Goal: Task Accomplishment & Management: Use online tool/utility

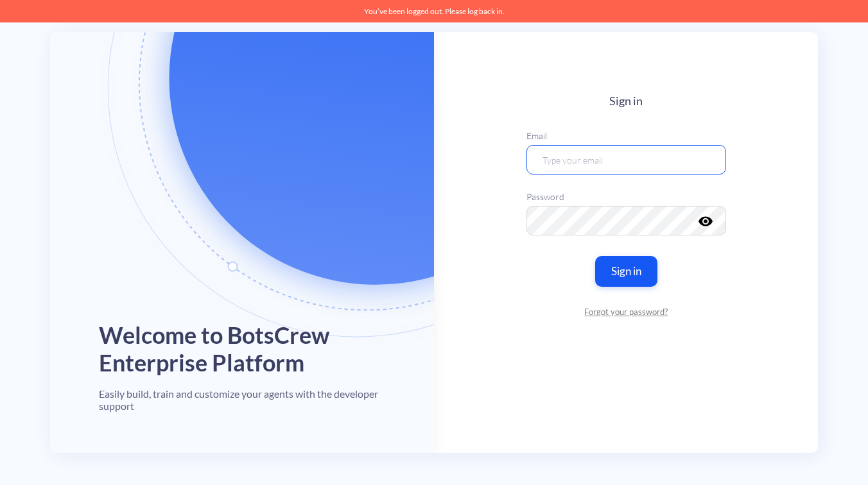
type input "[EMAIL_ADDRESS][DOMAIN_NAME]"
click at [685, 280] on div "Sign in Email [EMAIL_ADDRESS][DOMAIN_NAME] Password visibility Sign in Forgot y…" at bounding box center [626, 206] width 200 height 224
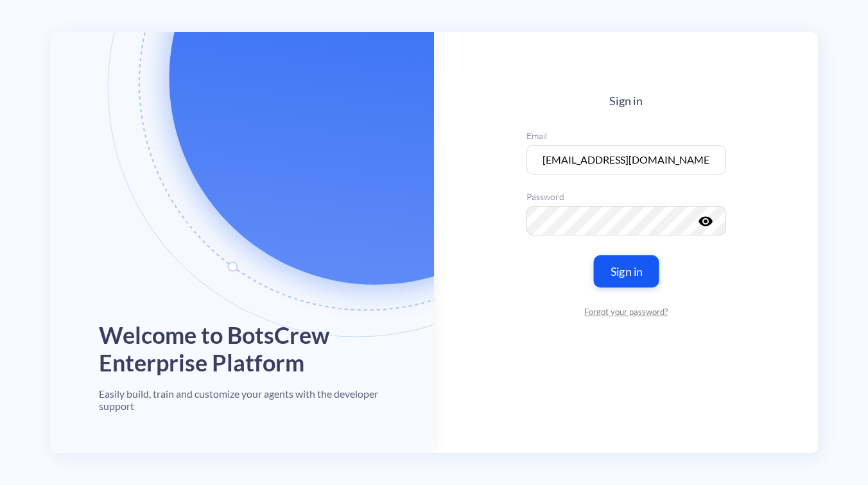
click at [626, 274] on button "Sign in" at bounding box center [625, 271] width 65 height 32
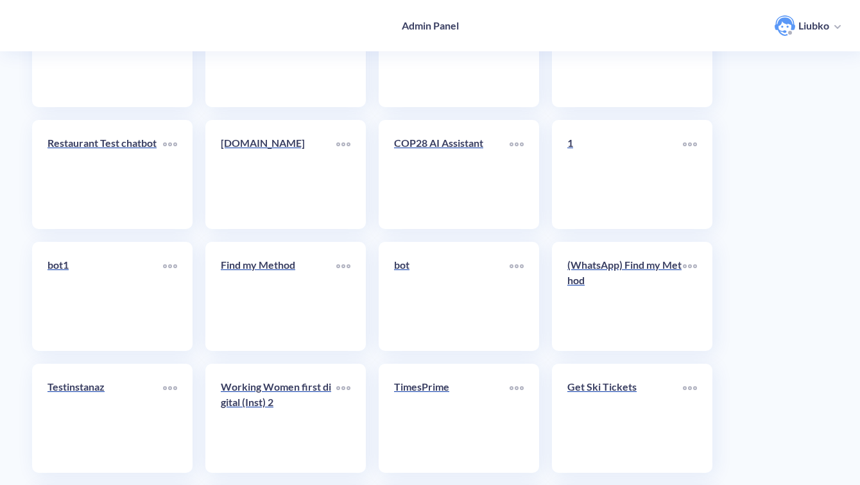
scroll to position [4551, 0]
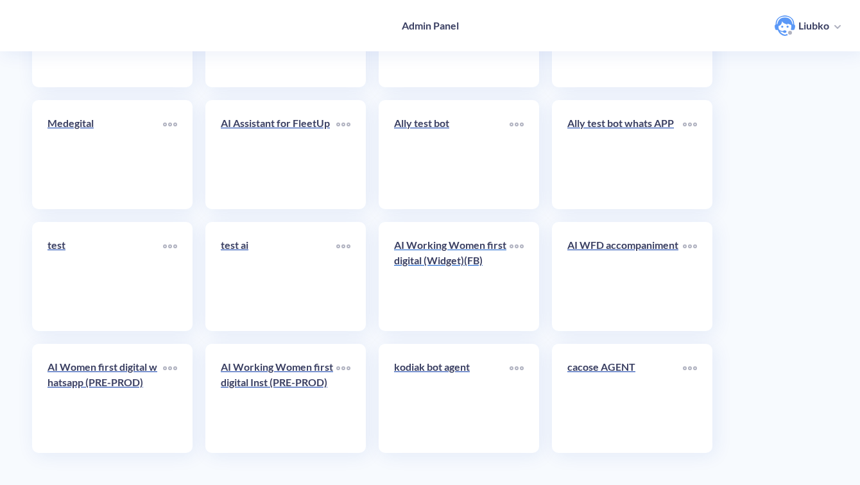
click at [445, 287] on link "AI Working Women first digital (Widget)(FB)" at bounding box center [452, 276] width 116 height 78
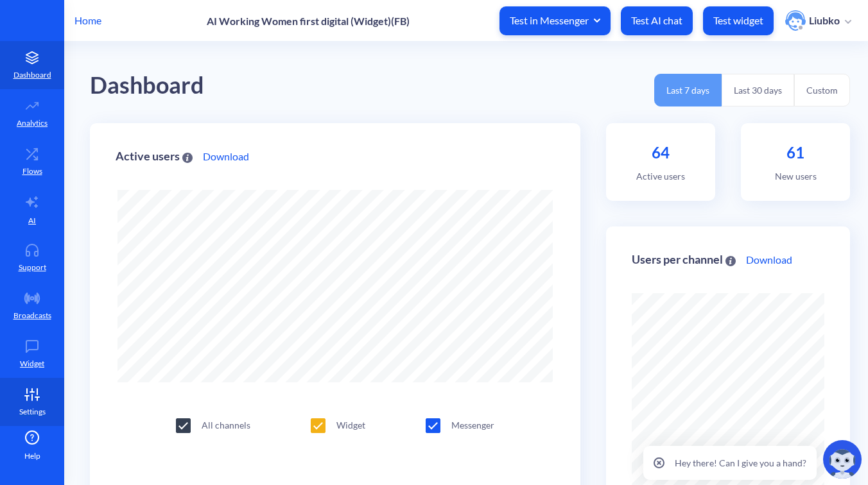
click at [31, 396] on icon at bounding box center [32, 394] width 26 height 13
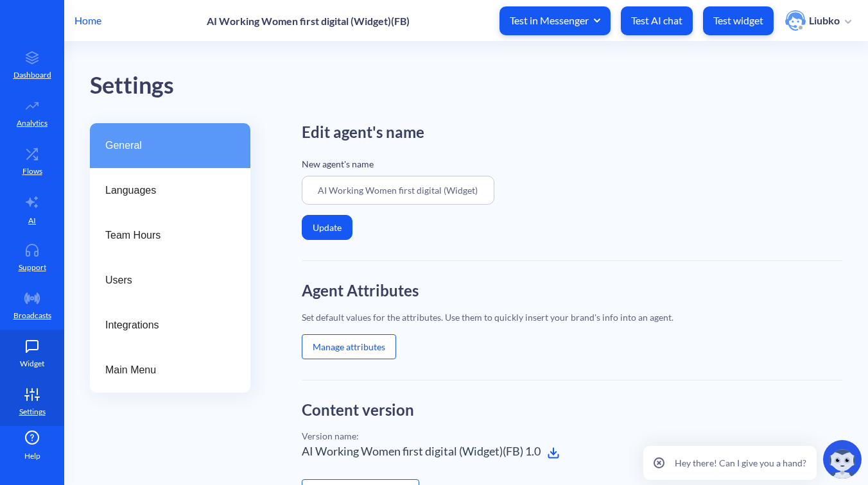
click at [31, 363] on p "Widget" at bounding box center [32, 364] width 24 height 12
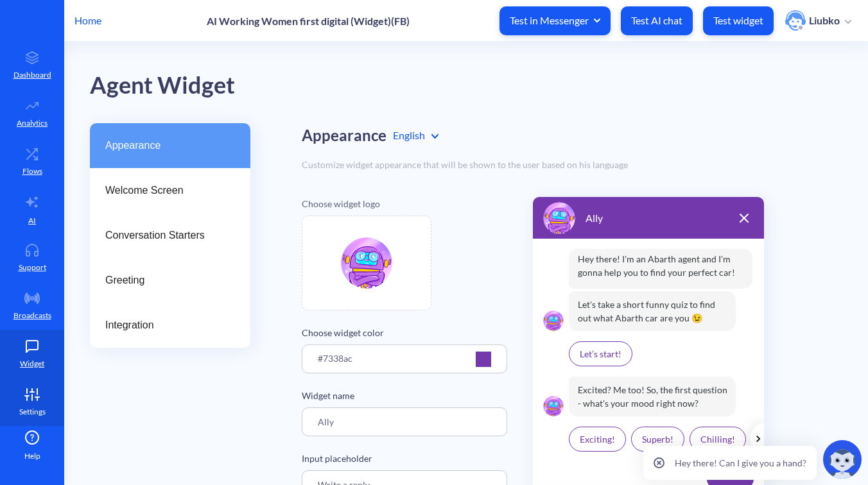
click at [30, 392] on icon at bounding box center [32, 392] width 4 height 0
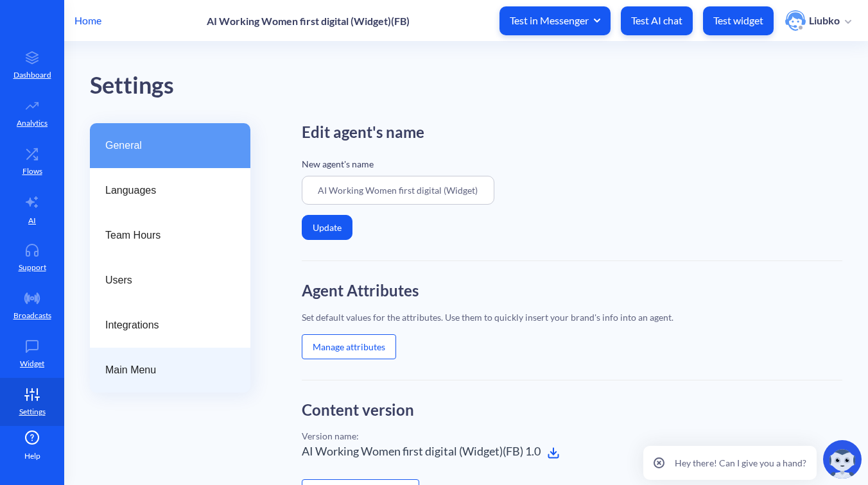
click at [152, 366] on span "Main Menu" at bounding box center [164, 370] width 119 height 15
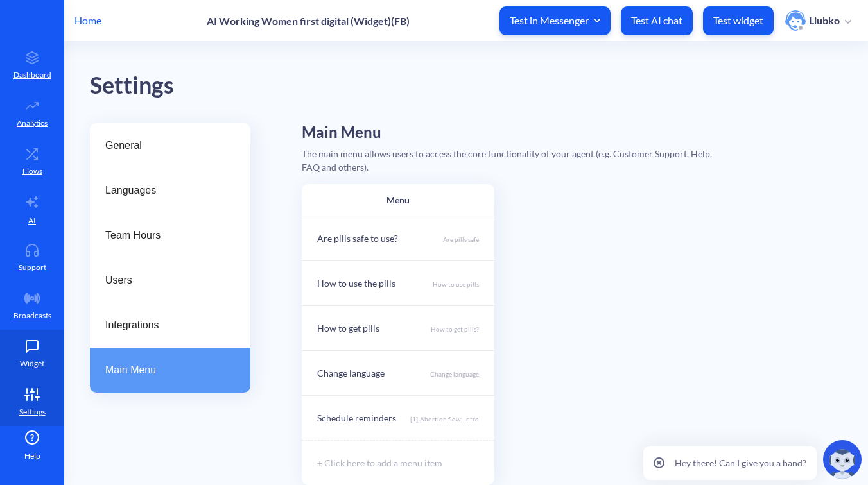
click at [50, 357] on link "Widget" at bounding box center [32, 354] width 64 height 48
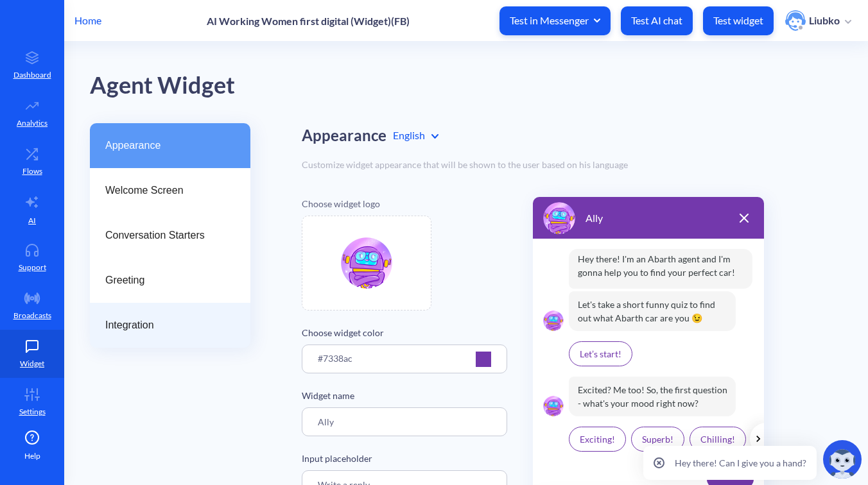
click at [148, 315] on div "Integration" at bounding box center [170, 325] width 160 height 45
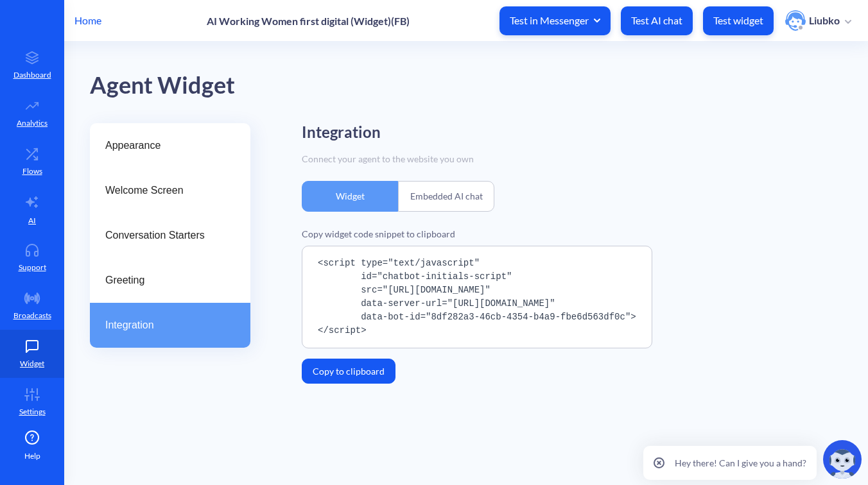
click at [431, 195] on div "Embedded AI chat" at bounding box center [446, 196] width 96 height 31
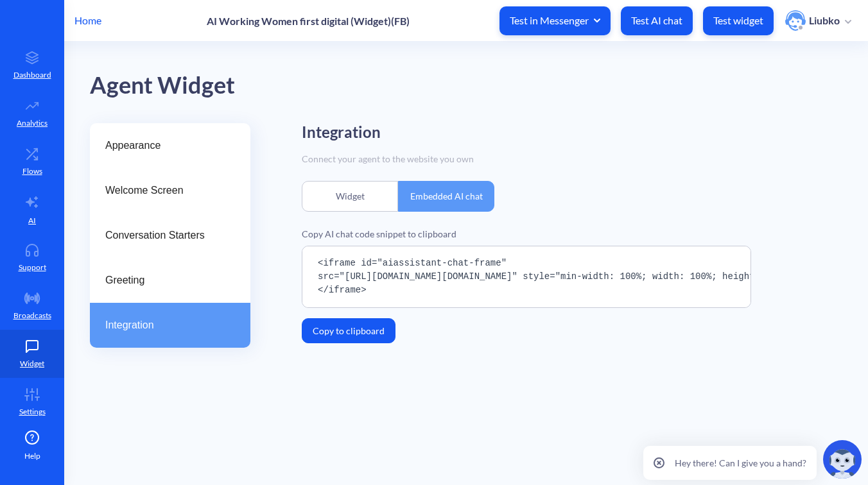
click at [360, 334] on button "Copy to clipboard" at bounding box center [349, 330] width 94 height 25
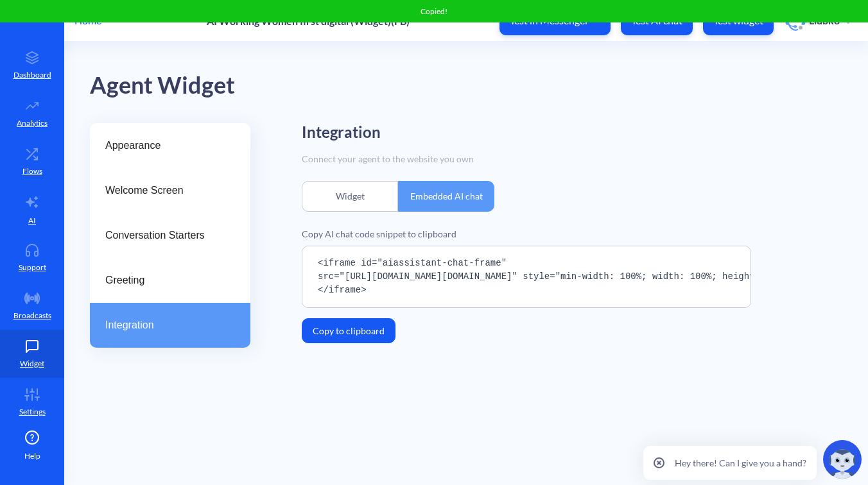
click at [619, 134] on div "Integration" at bounding box center [572, 132] width 540 height 19
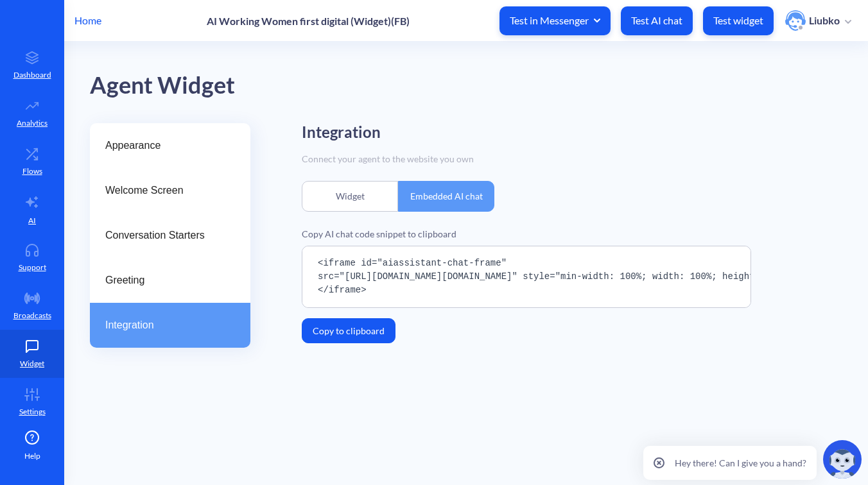
click at [358, 332] on button "Copy to clipboard" at bounding box center [349, 330] width 94 height 25
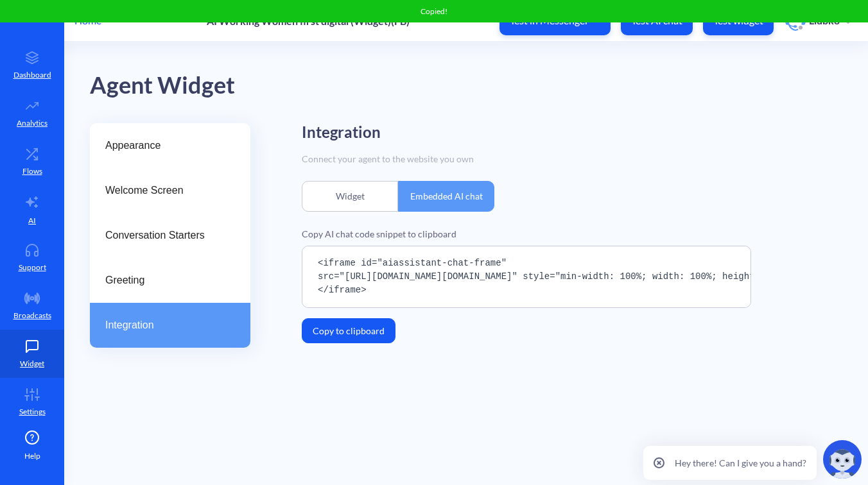
click at [526, 119] on main "Agent Widget Appearance Welcome Screen Conversation Starters Greeting Integrati…" at bounding box center [465, 263] width 803 height 443
